Goal: Information Seeking & Learning: Learn about a topic

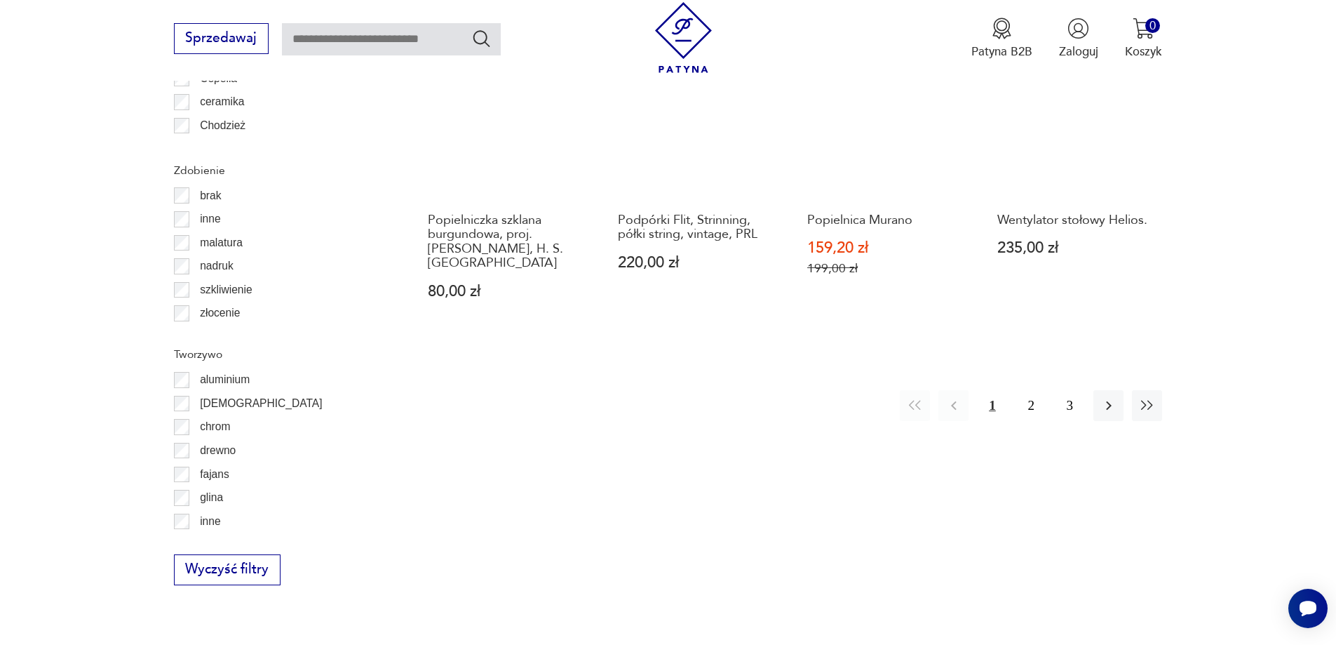
scroll to position [1799, 0]
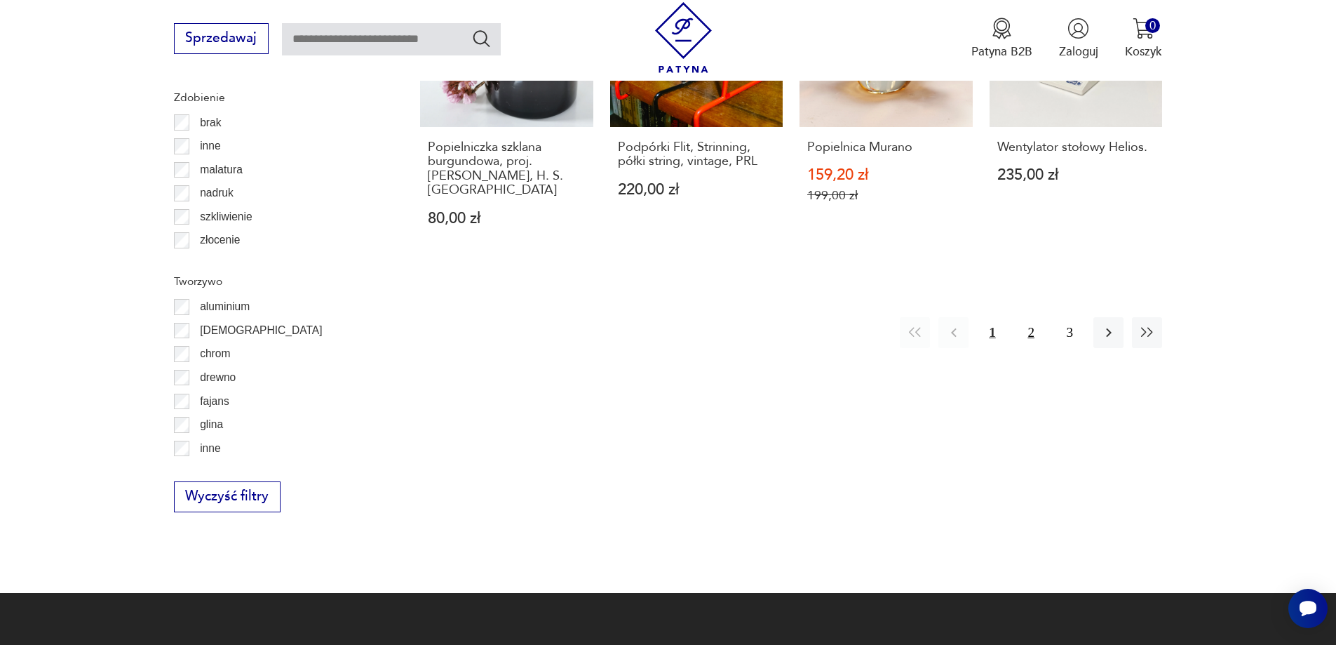
click at [1033, 317] on button "2" at bounding box center [1031, 332] width 30 height 30
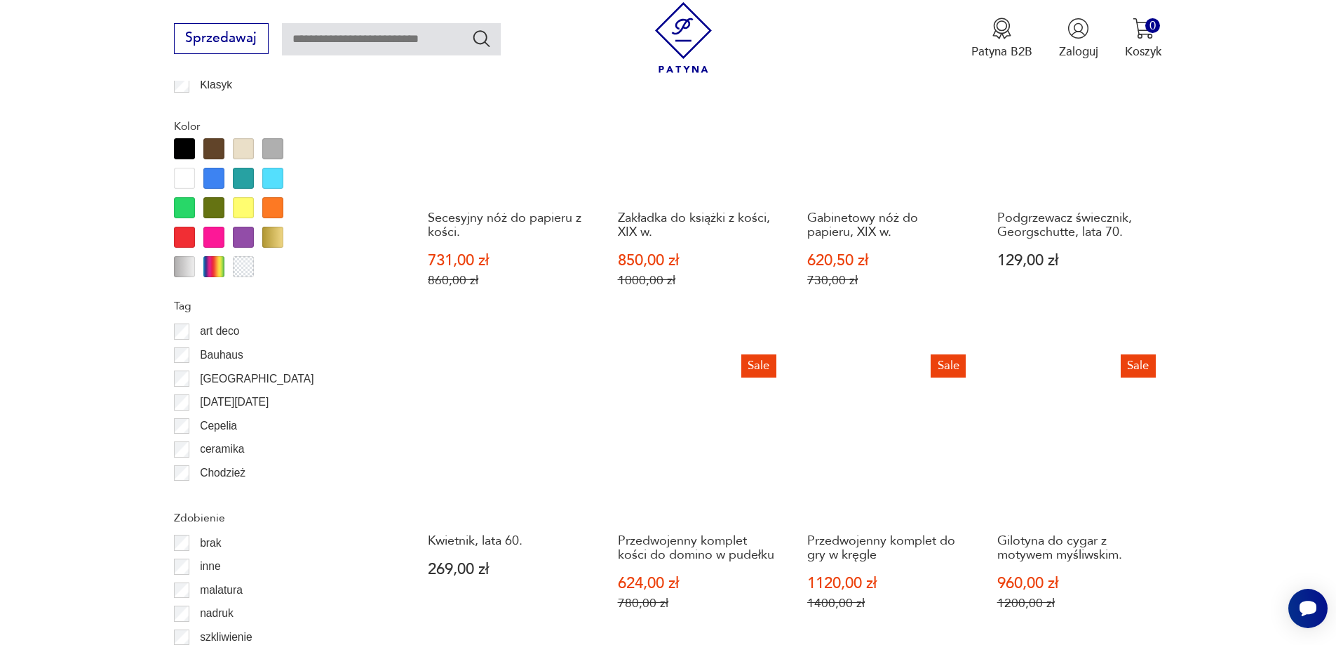
scroll to position [1660, 0]
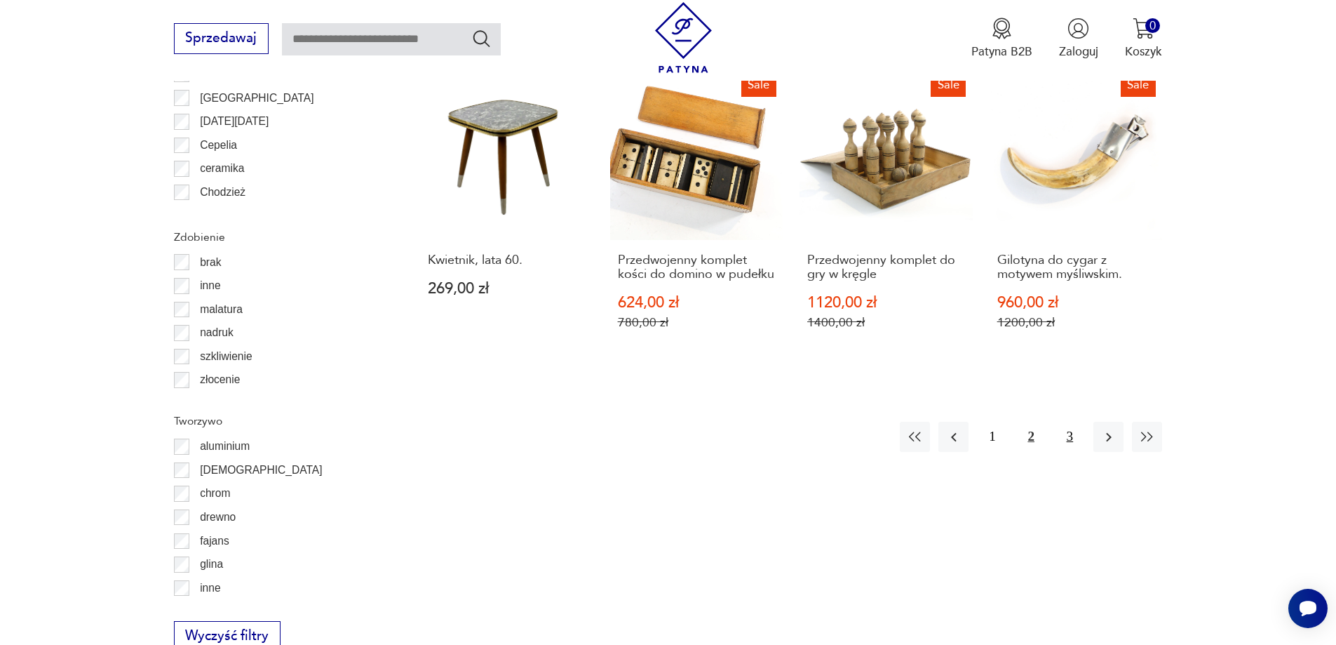
click at [1067, 428] on button "3" at bounding box center [1070, 437] width 30 height 30
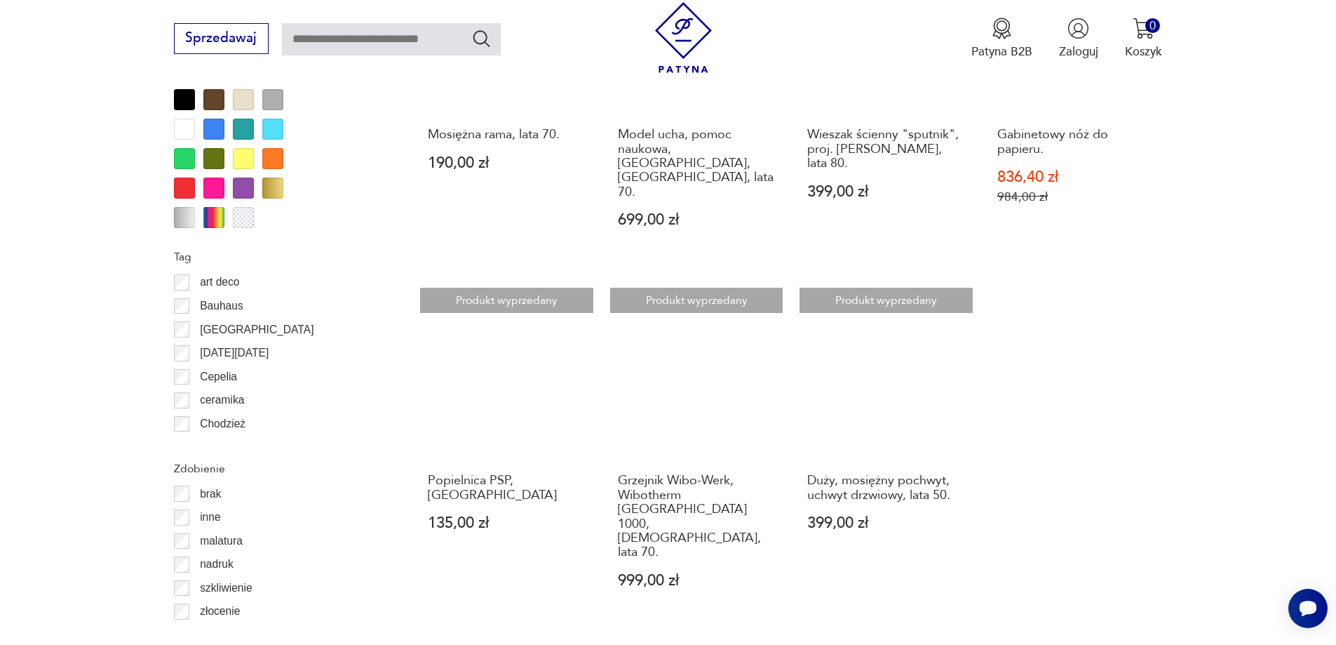
scroll to position [1449, 0]
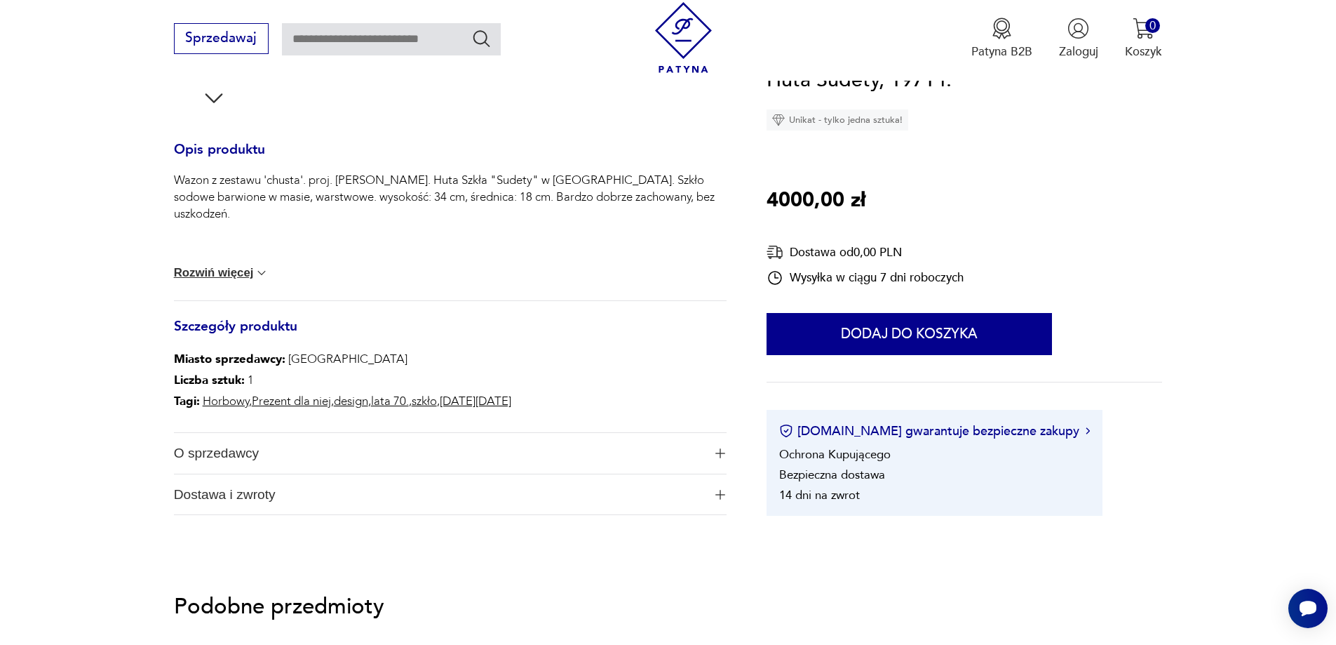
scroll to position [561, 0]
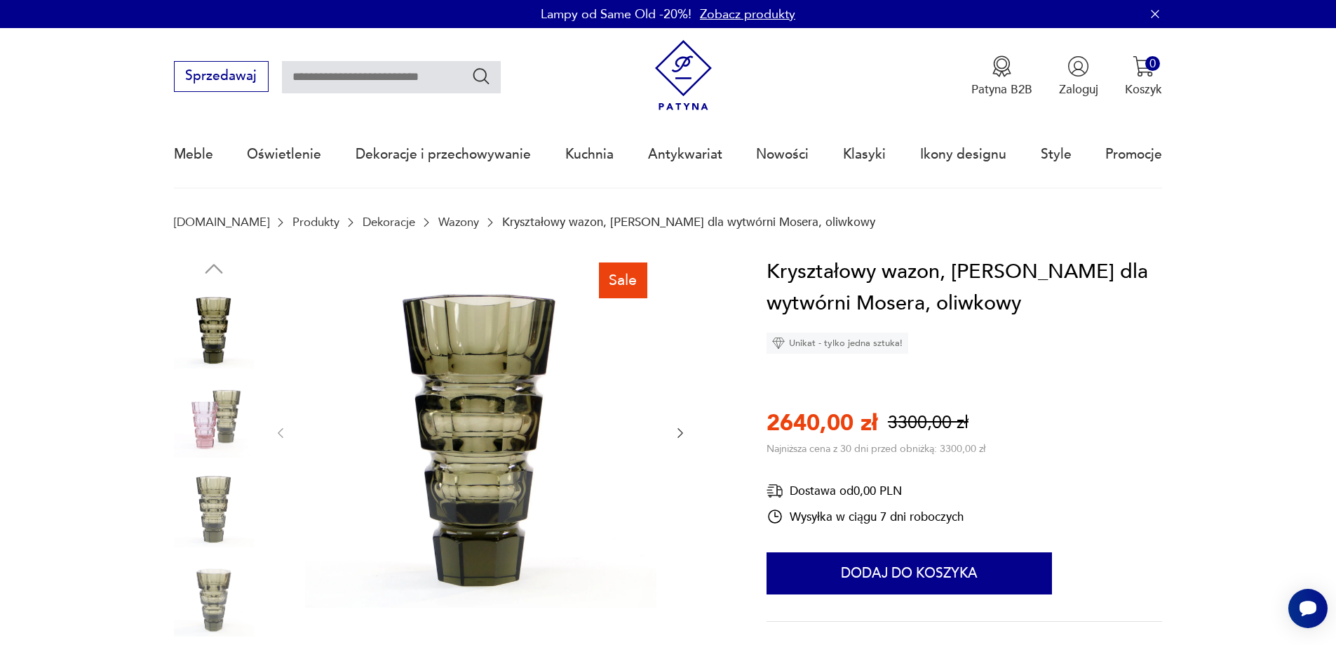
click at [681, 434] on icon "button" at bounding box center [681, 433] width 6 height 10
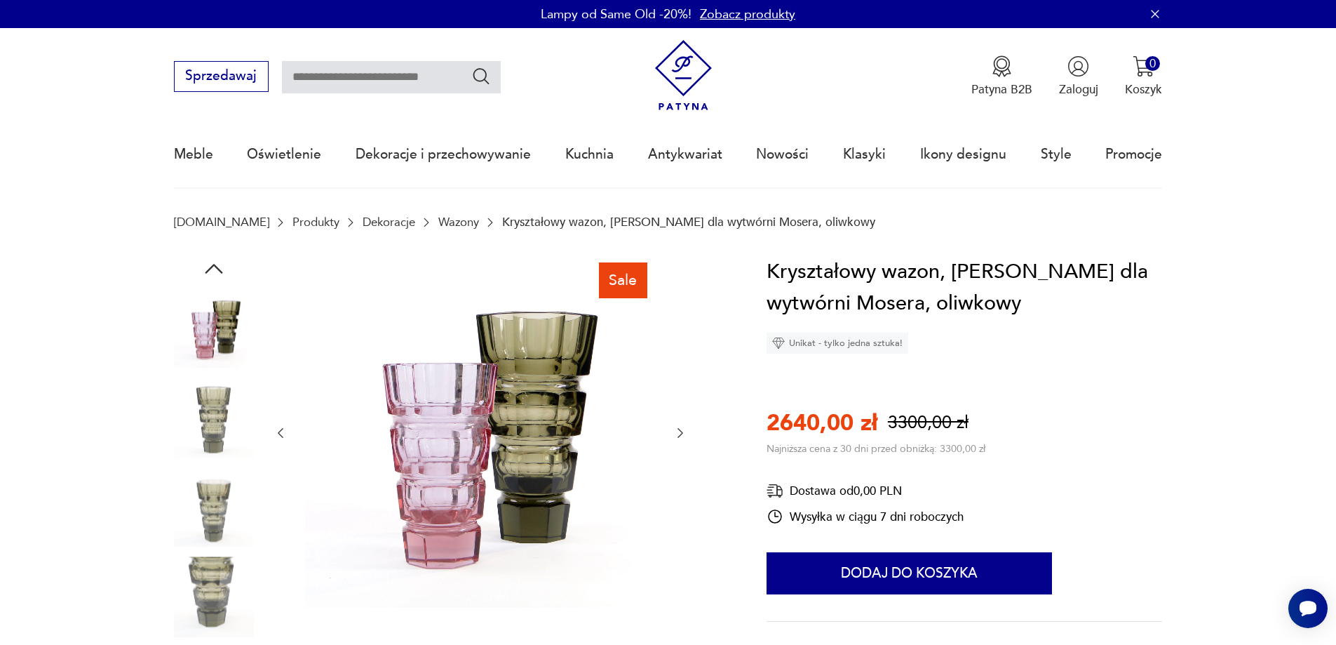
click at [681, 434] on icon "button" at bounding box center [681, 433] width 6 height 10
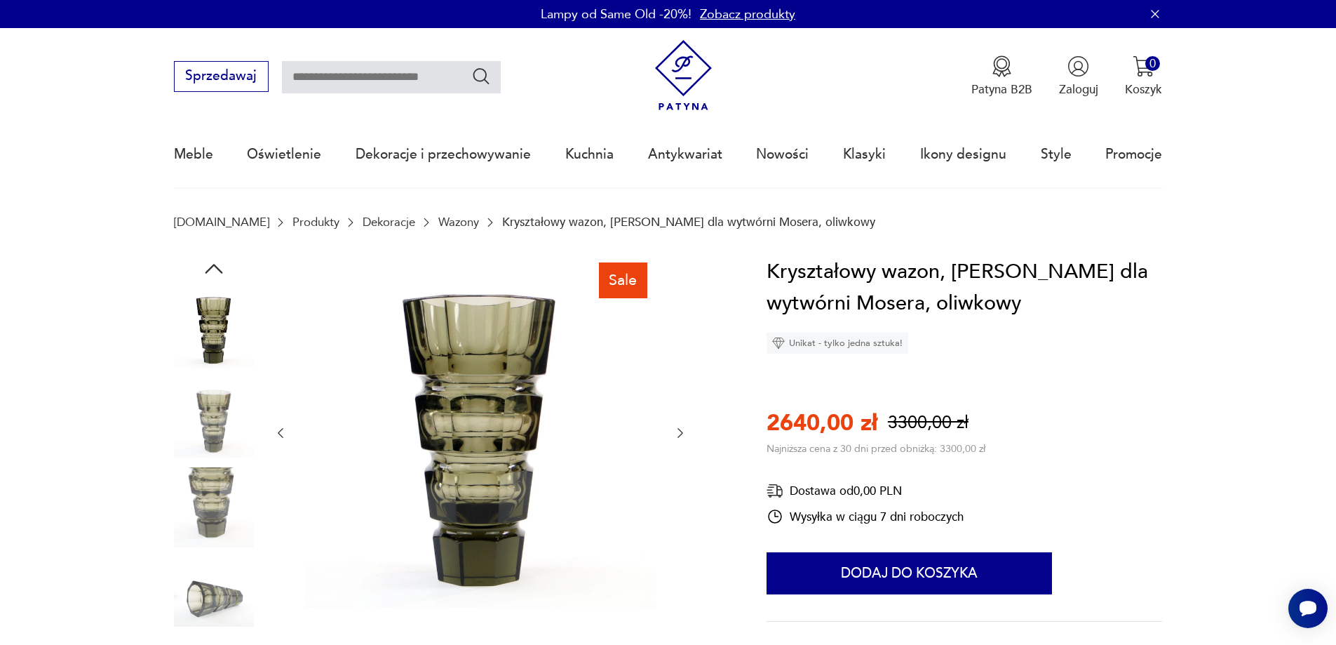
click at [681, 434] on icon "button" at bounding box center [681, 433] width 6 height 10
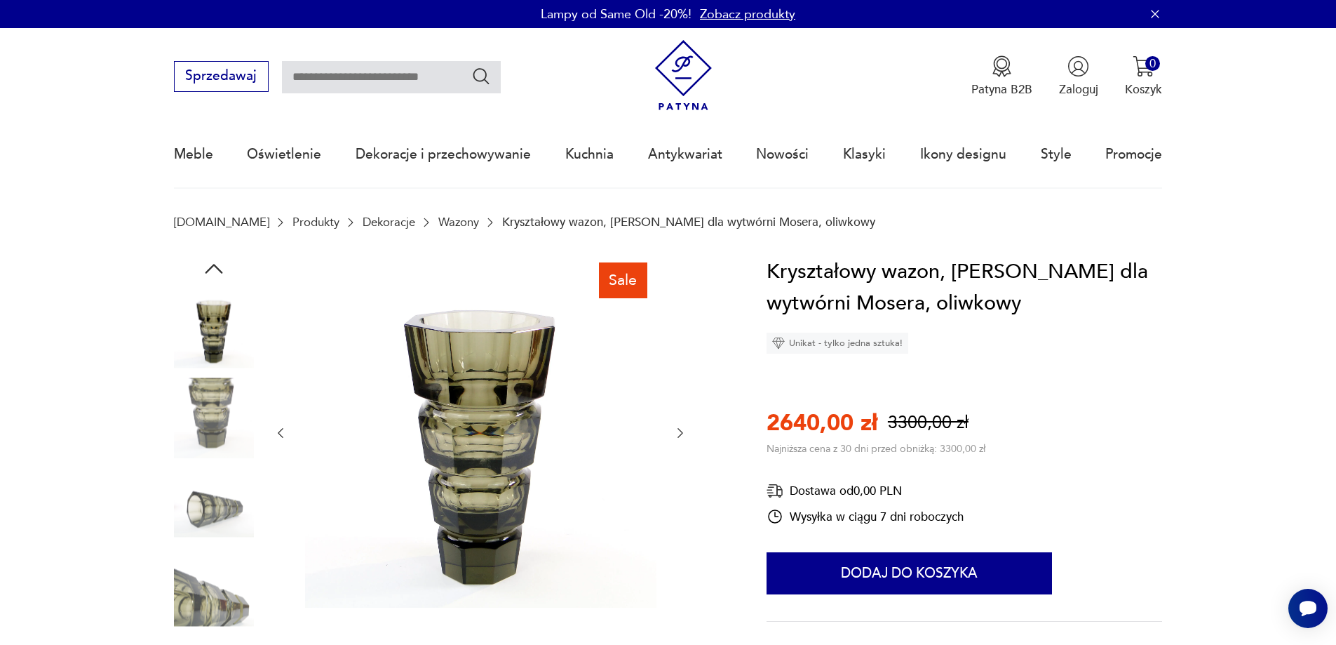
click at [681, 434] on icon "button" at bounding box center [681, 433] width 6 height 10
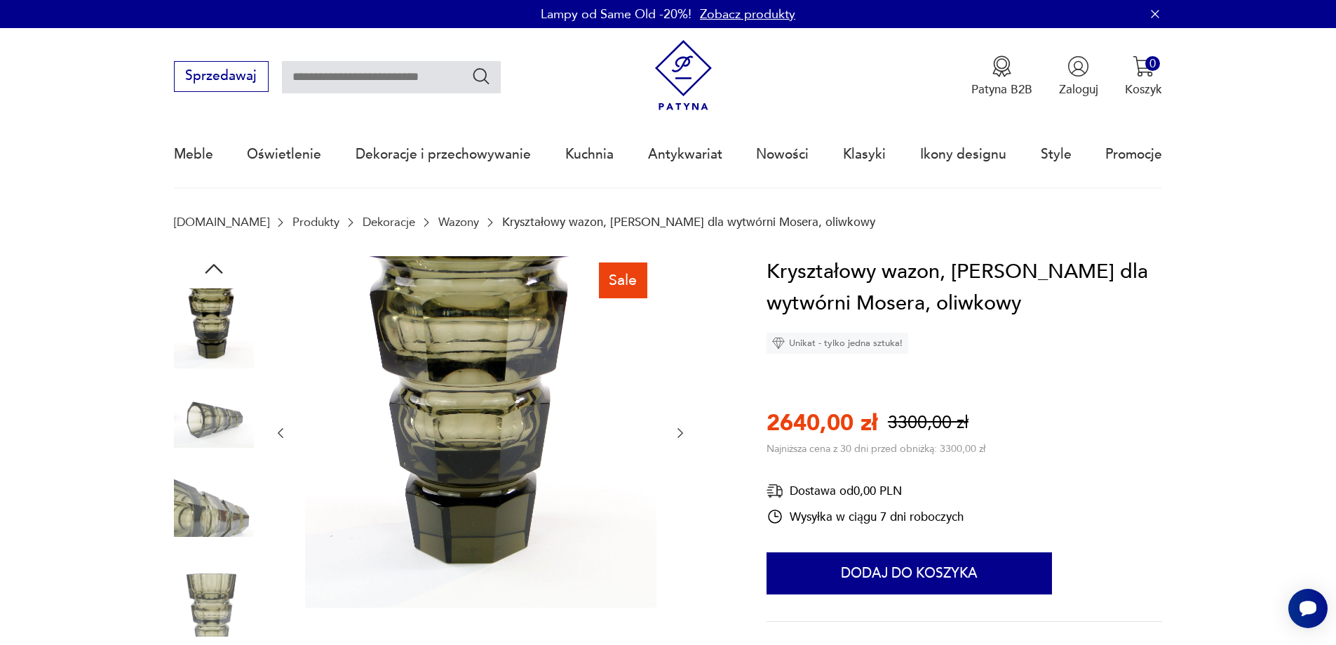
click at [681, 434] on icon "button" at bounding box center [681, 433] width 6 height 10
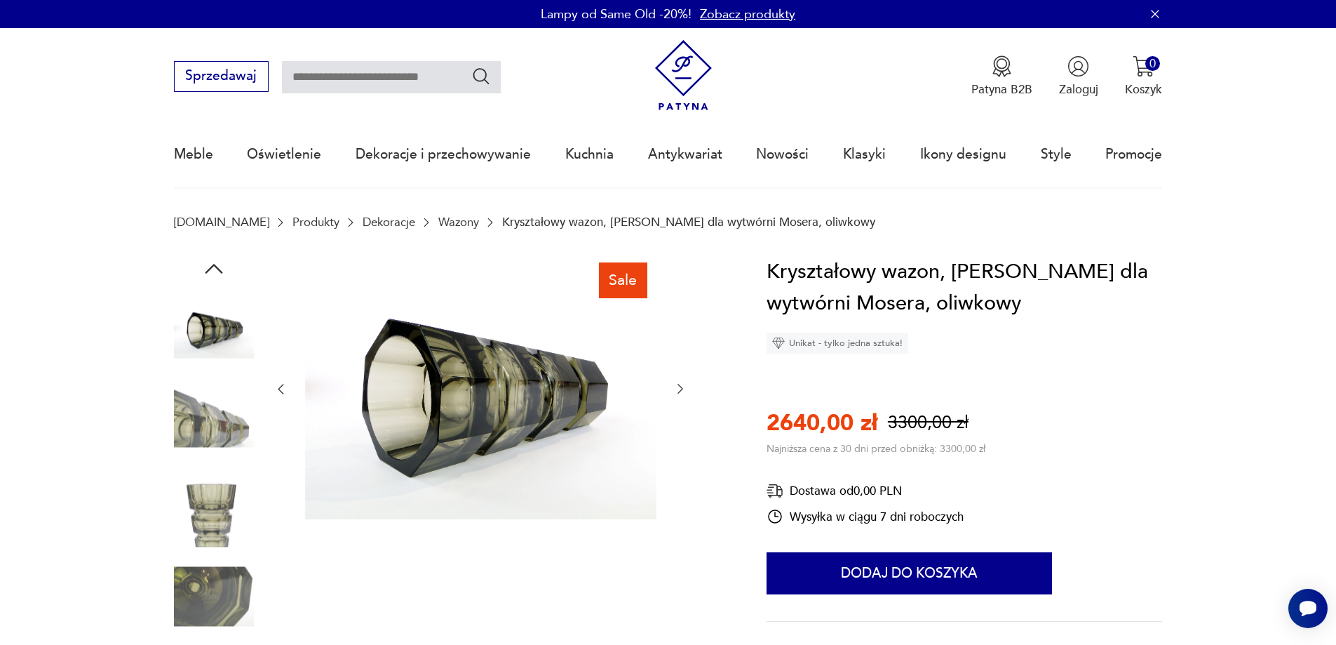
click at [681, 434] on div at bounding box center [481, 389] width 414 height 267
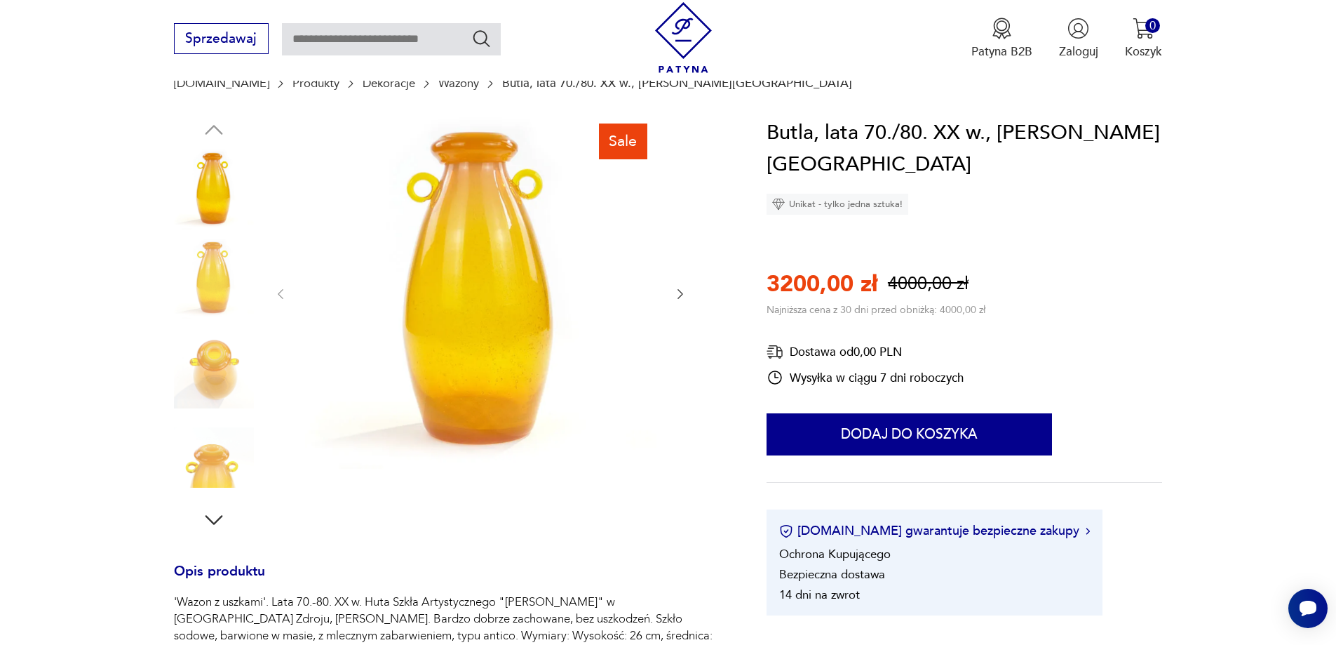
scroll to position [70, 0]
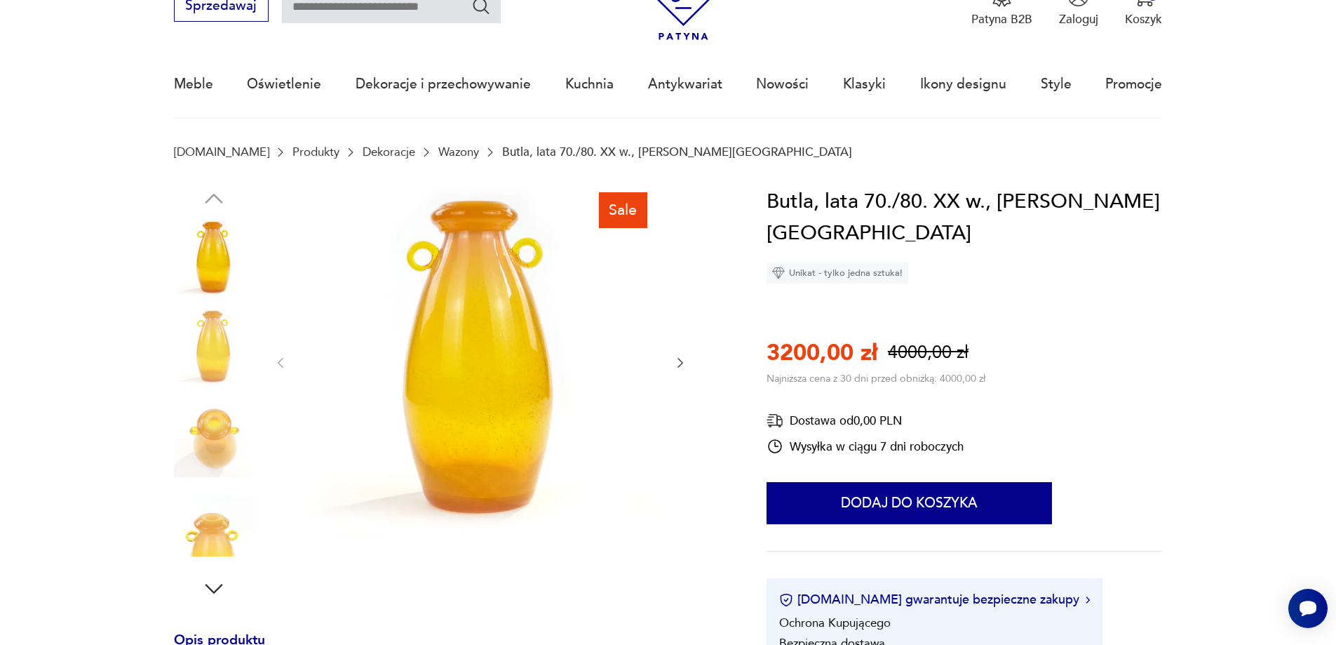
click at [680, 368] on icon "button" at bounding box center [680, 363] width 14 height 14
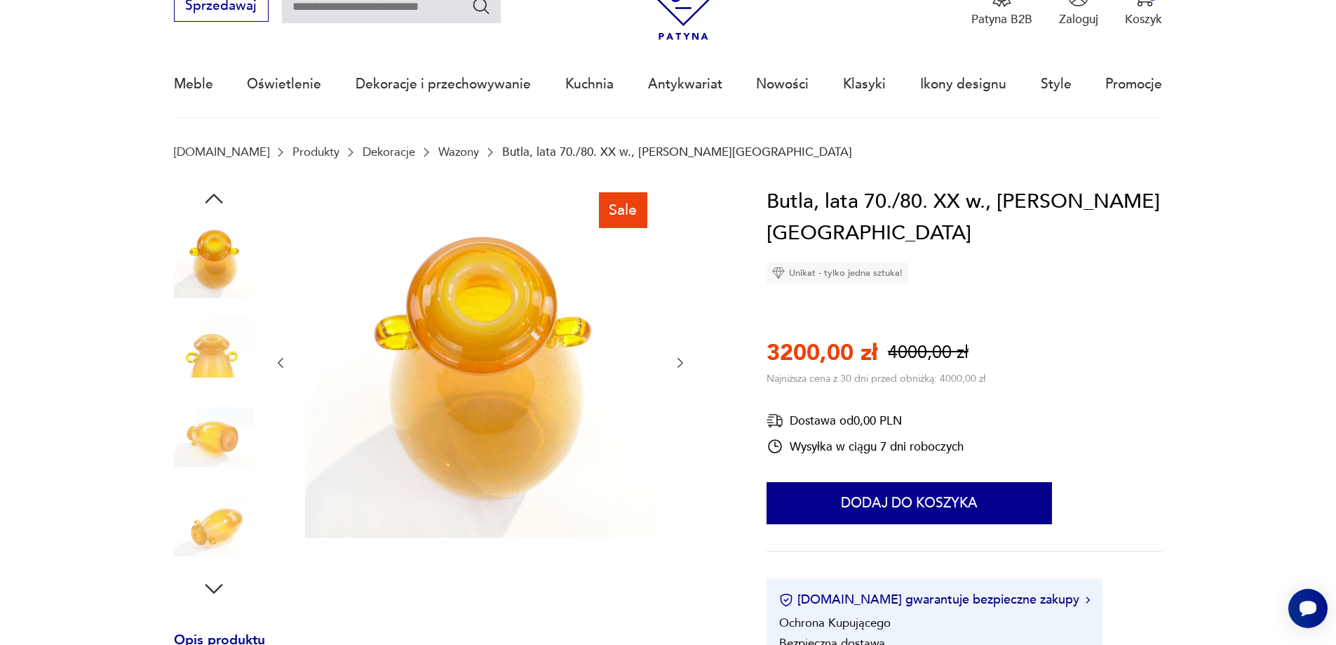
click at [680, 368] on icon "button" at bounding box center [680, 363] width 14 height 14
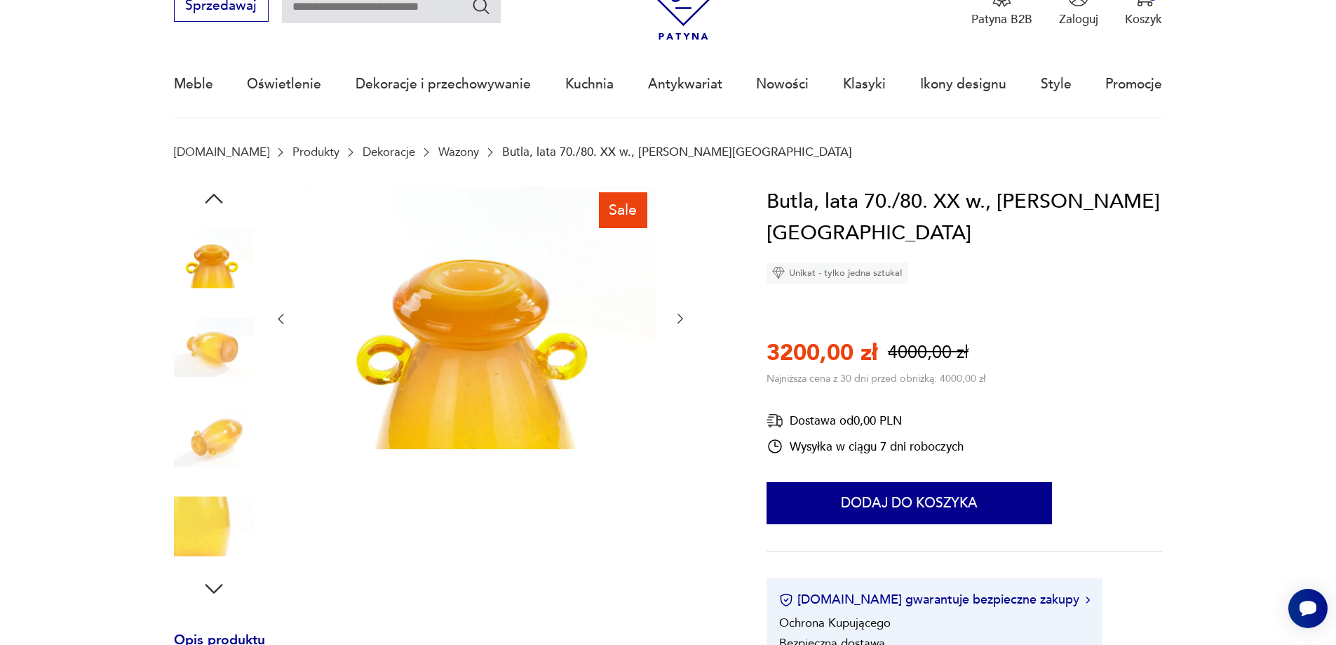
click at [680, 368] on div at bounding box center [481, 319] width 414 height 267
click at [680, 320] on icon "button" at bounding box center [680, 318] width 14 height 14
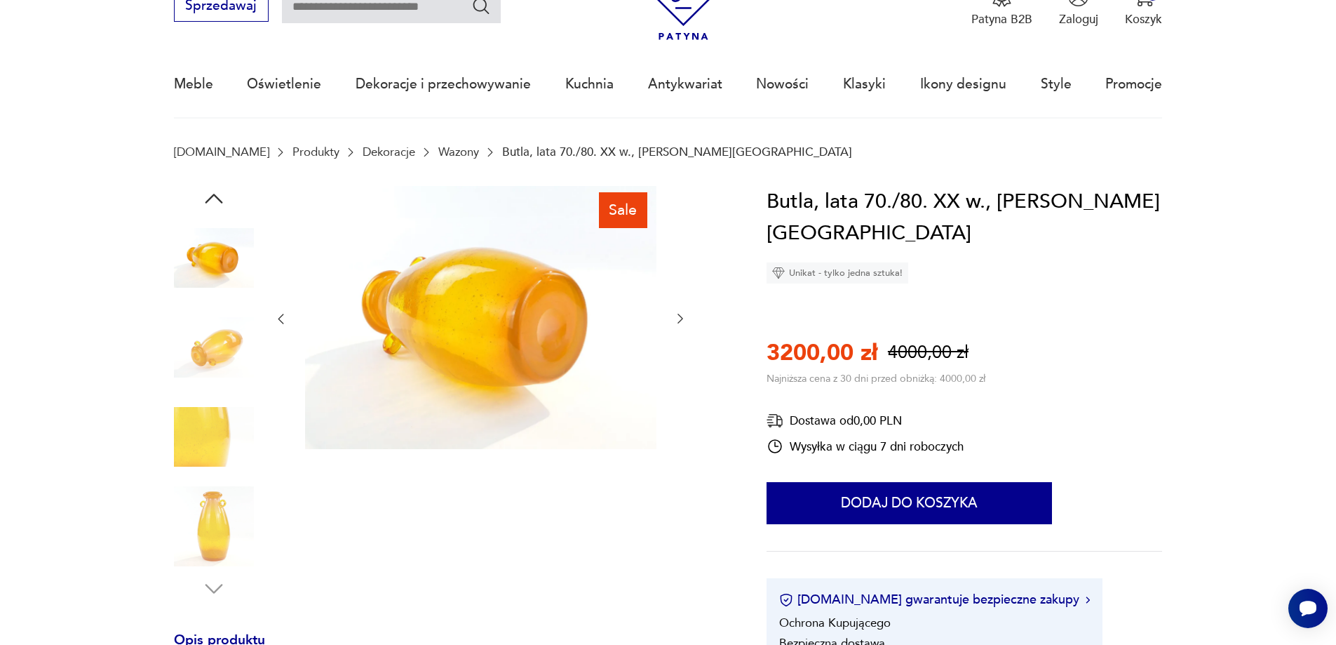
click at [680, 320] on icon "button" at bounding box center [680, 318] width 14 height 14
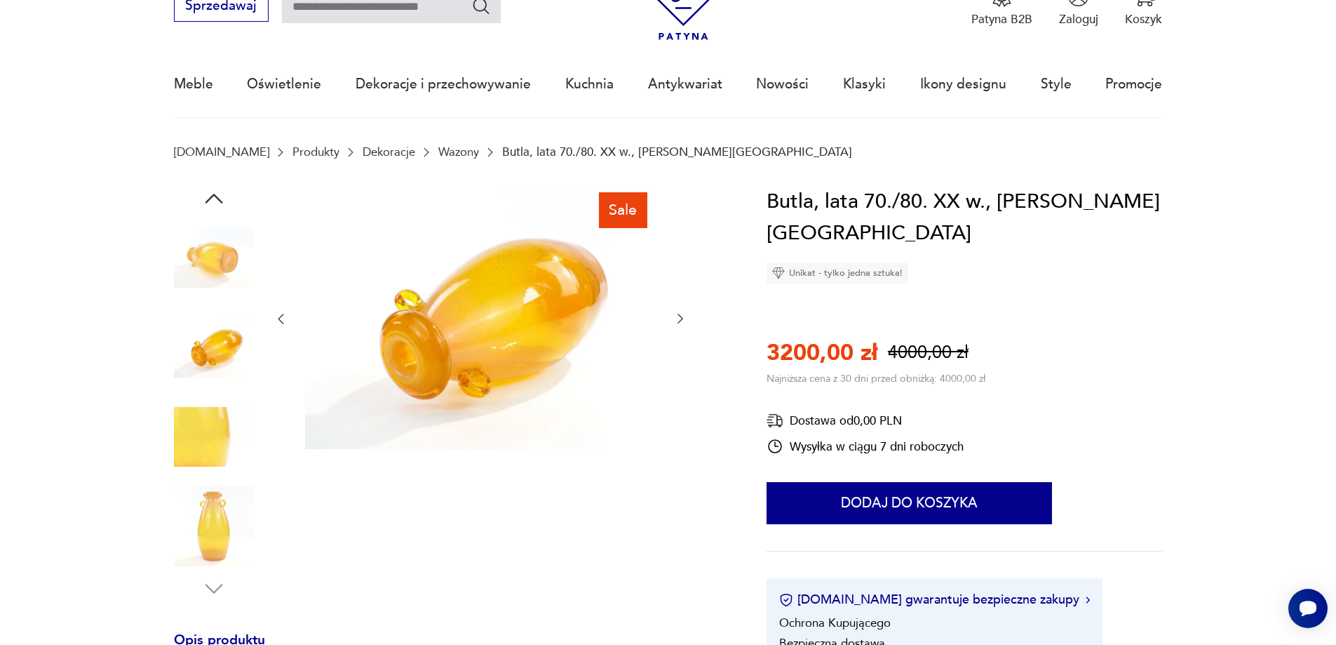
click at [679, 320] on icon "button" at bounding box center [680, 318] width 14 height 14
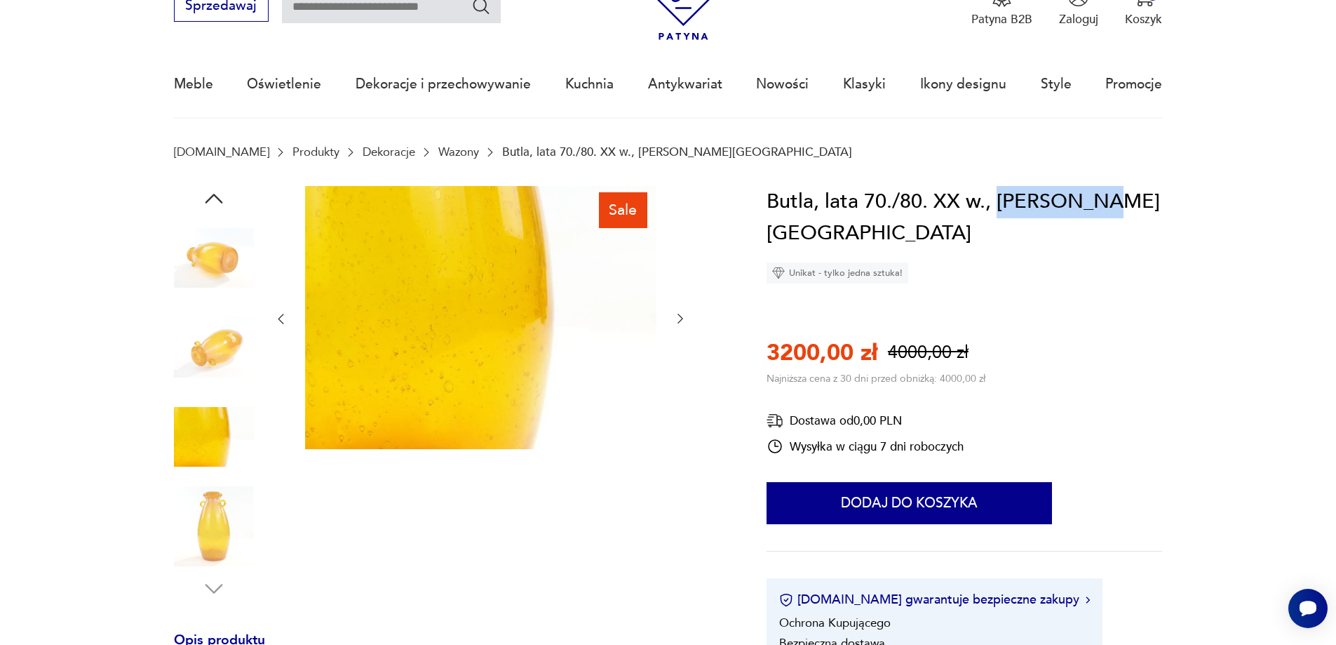
drag, startPoint x: 995, startPoint y: 200, endPoint x: 1129, endPoint y: 214, distance: 134.0
click at [1129, 214] on div "Butla, lata 70./80. XX w., Z. Horbowy Unikat - tylko jedna sztuka! 3200,00 zł 4…" at bounding box center [965, 435] width 396 height 499
